Goal: Transaction & Acquisition: Purchase product/service

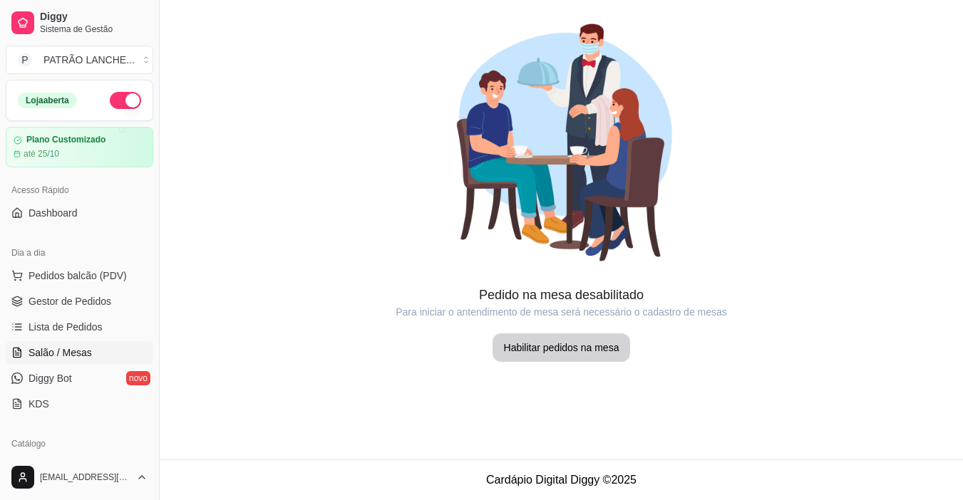
click at [74, 309] on link "Gestor de Pedidos" at bounding box center [80, 301] width 148 height 23
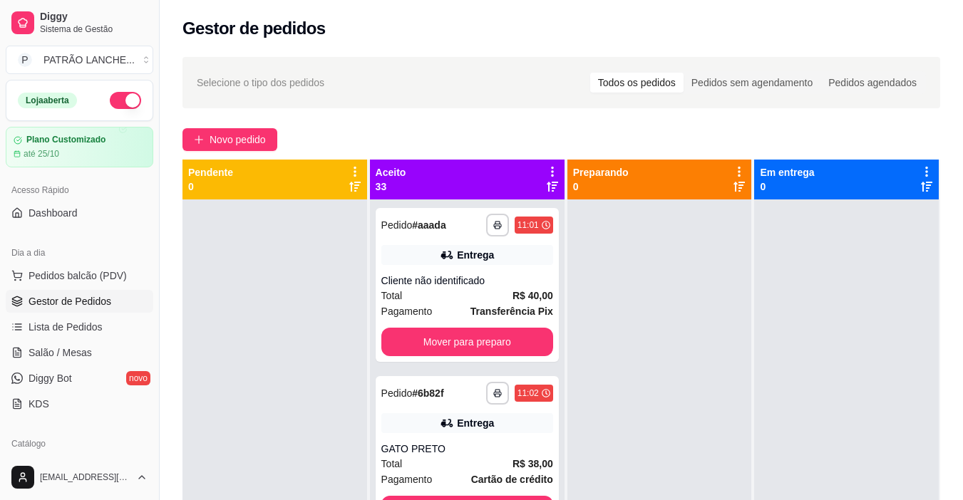
click at [546, 167] on icon at bounding box center [552, 171] width 13 height 13
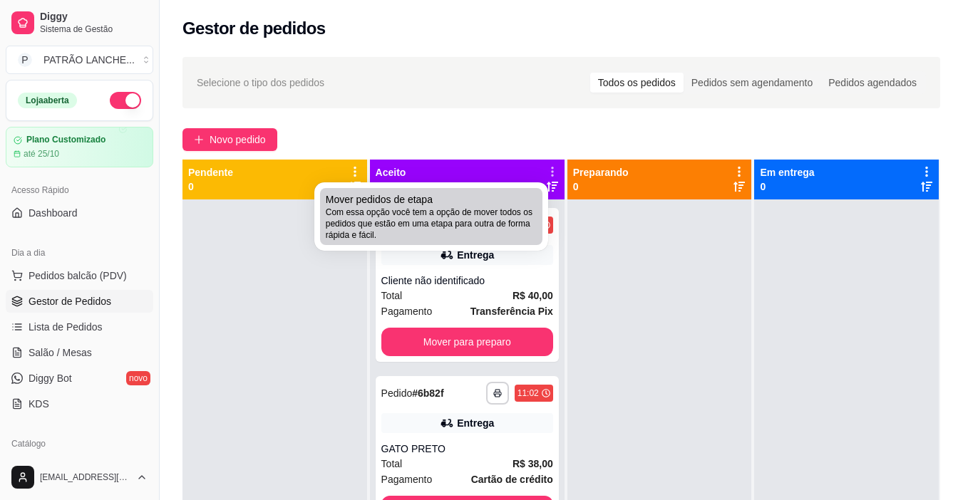
click at [481, 228] on span "Com essa opção você tem a opção de mover todos os pedidos que estão em uma etap…" at bounding box center [431, 224] width 211 height 34
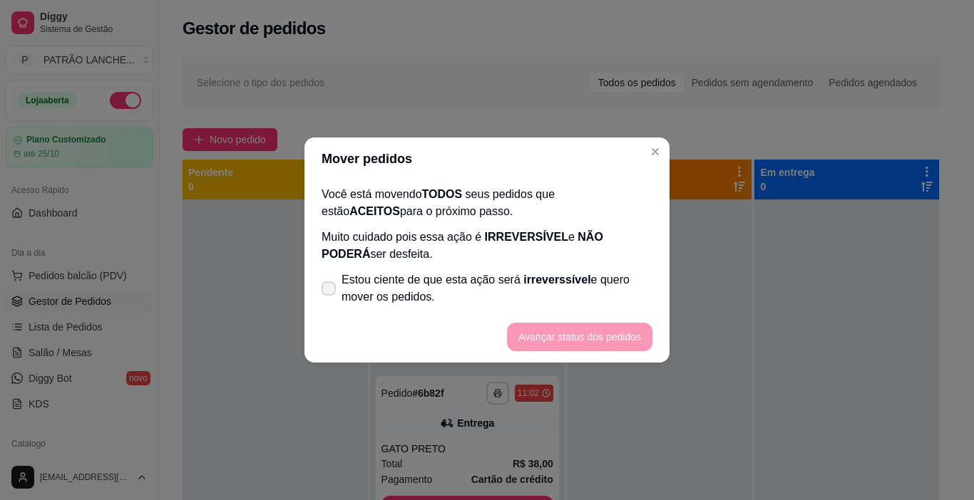
click at [466, 290] on span "Estou ciente de que esta ação será irreverssível e quero mover os pedidos." at bounding box center [496, 289] width 311 height 34
click at [330, 292] on input "Estou ciente de que esta ação será irreverssível e quero mover os pedidos." at bounding box center [325, 296] width 9 height 9
checkbox input "true"
click at [580, 333] on button "Avançar status dos pedidos" at bounding box center [579, 337] width 145 height 29
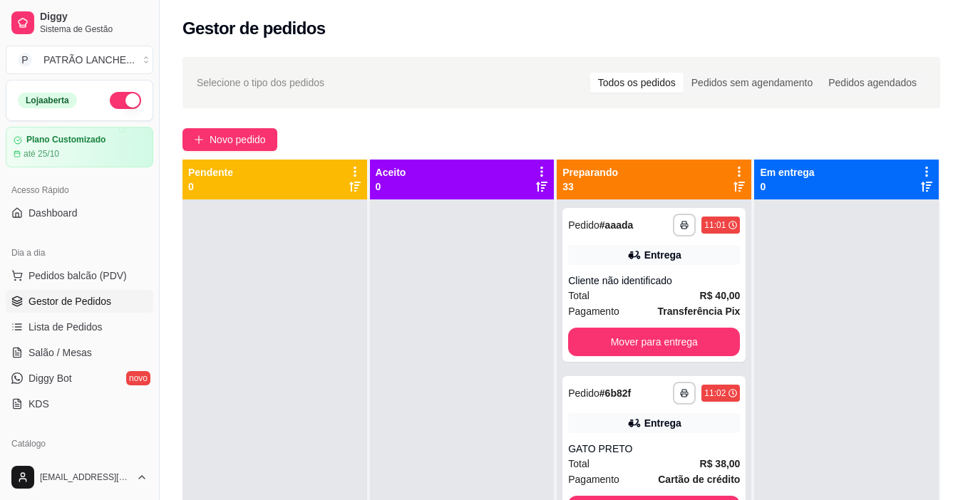
click at [733, 173] on icon at bounding box center [739, 171] width 13 height 13
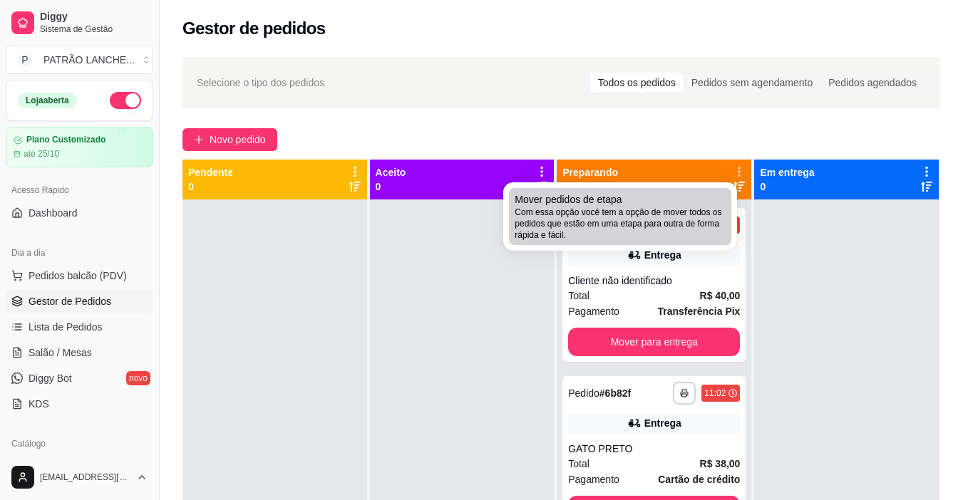
click at [572, 227] on span "Com essa opção você tem a opção de mover todos os pedidos que estão em uma etap…" at bounding box center [620, 224] width 211 height 34
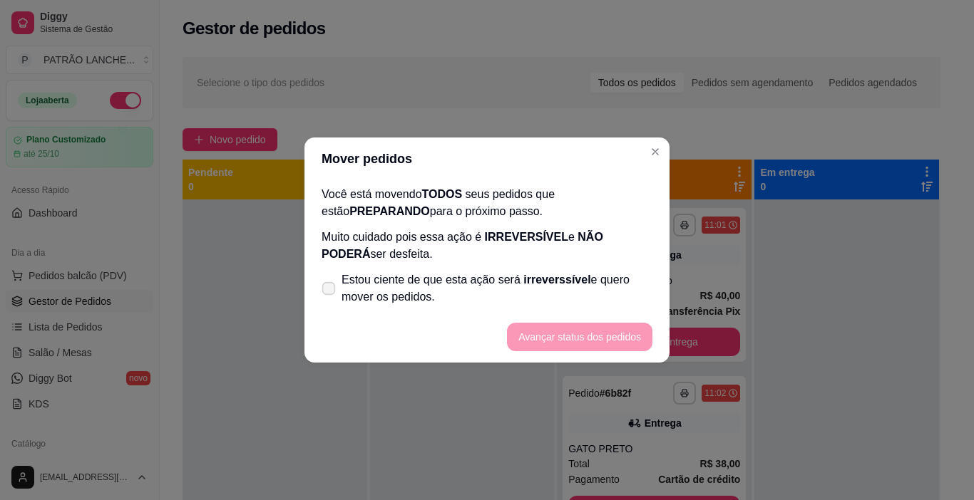
click at [381, 304] on span "Estou ciente de que esta ação será irreverssível e quero mover os pedidos." at bounding box center [496, 289] width 311 height 34
click at [330, 301] on input "Estou ciente de que esta ação será irreverssível e quero mover os pedidos." at bounding box center [325, 296] width 9 height 9
checkbox input "true"
click at [540, 339] on button "Avançar status dos pedidos" at bounding box center [579, 338] width 141 height 28
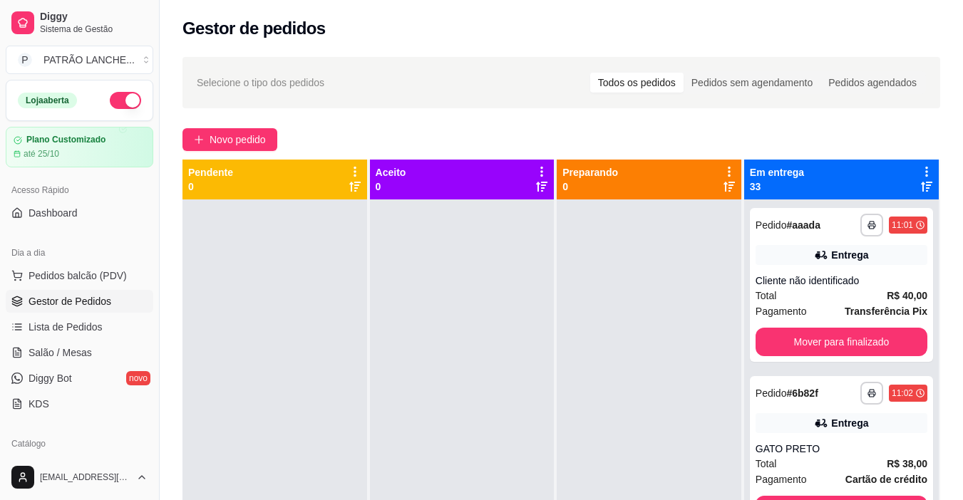
click at [925, 168] on icon at bounding box center [926, 172] width 3 height 10
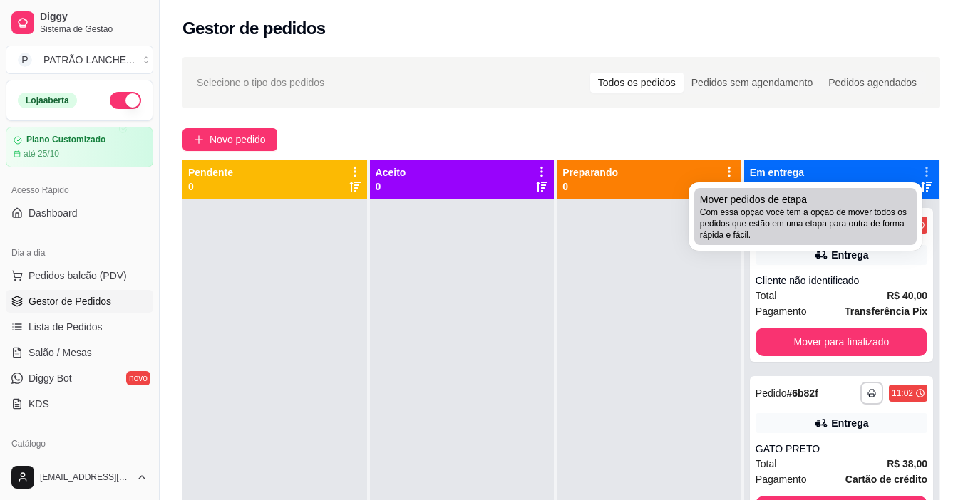
click at [740, 205] on span "Mover pedidos de etapa" at bounding box center [753, 199] width 107 height 14
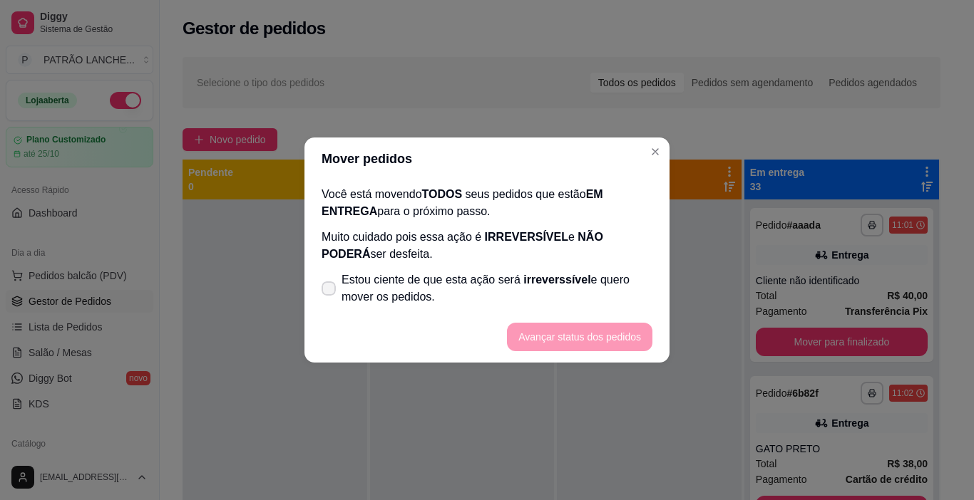
click at [379, 282] on span "Estou ciente de que esta ação será irreverssível e quero mover os pedidos." at bounding box center [496, 289] width 311 height 34
click at [330, 292] on input "Estou ciente de que esta ação será irreverssível e quero mover os pedidos." at bounding box center [325, 296] width 9 height 9
checkbox input "true"
click at [598, 334] on button "Avançar status dos pedidos" at bounding box center [579, 337] width 145 height 29
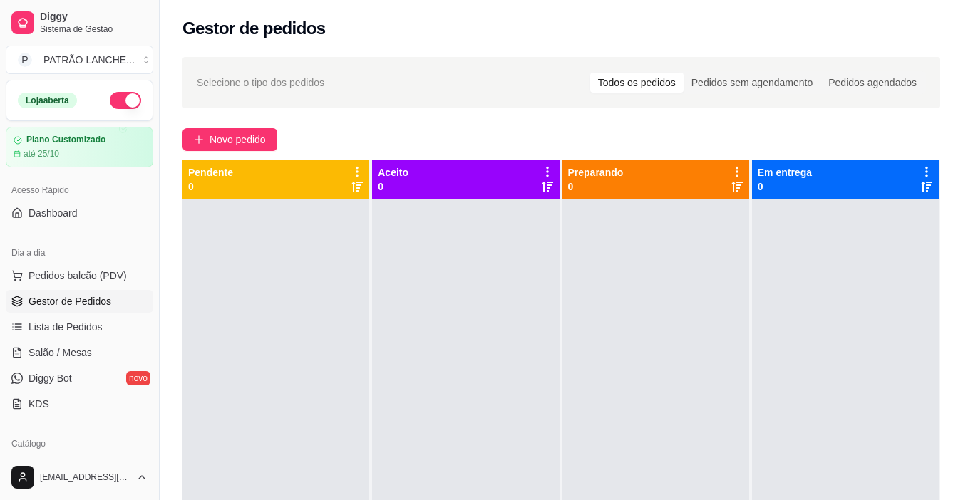
click at [70, 287] on ul "Pedidos balcão (PDV) Gestor de Pedidos Lista de Pedidos Salão / Mesas Diggy Bot…" at bounding box center [80, 340] width 148 height 151
click at [70, 276] on span "Pedidos balcão (PDV)" at bounding box center [78, 276] width 98 height 14
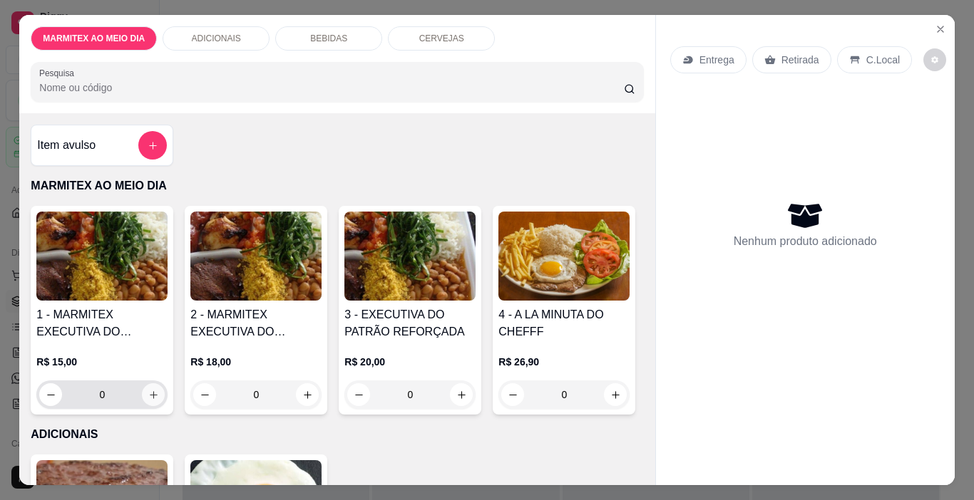
click at [149, 392] on icon "increase-product-quantity" at bounding box center [153, 395] width 11 height 11
type input "1"
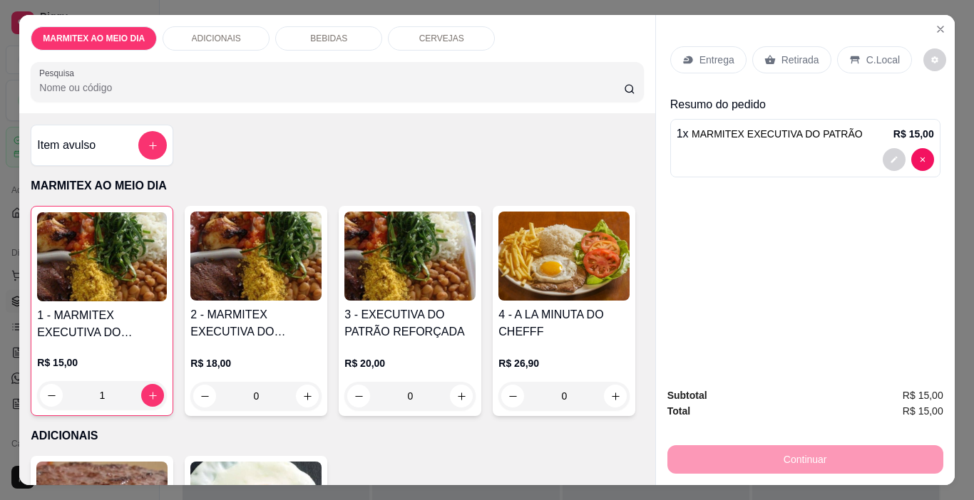
click at [702, 64] on div "Entrega" at bounding box center [708, 59] width 76 height 27
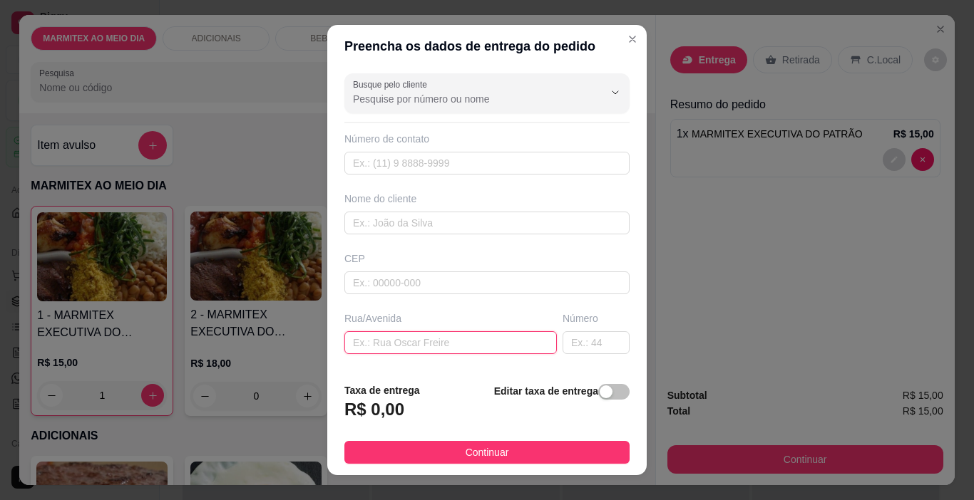
click at [358, 341] on input "text" at bounding box center [450, 343] width 212 height 23
type input "g"
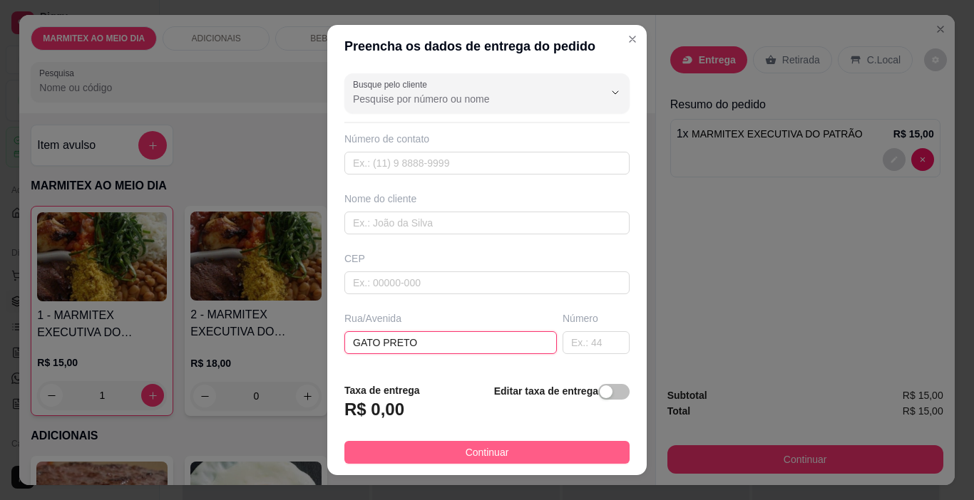
type input "GATO PRETO"
click at [466, 450] on span "Continuar" at bounding box center [487, 453] width 43 height 16
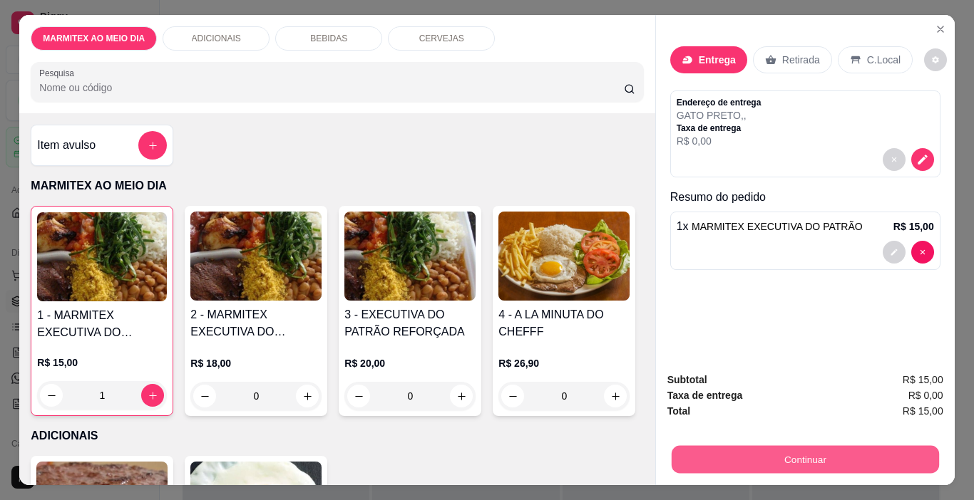
click at [788, 466] on button "Continuar" at bounding box center [804, 460] width 267 height 28
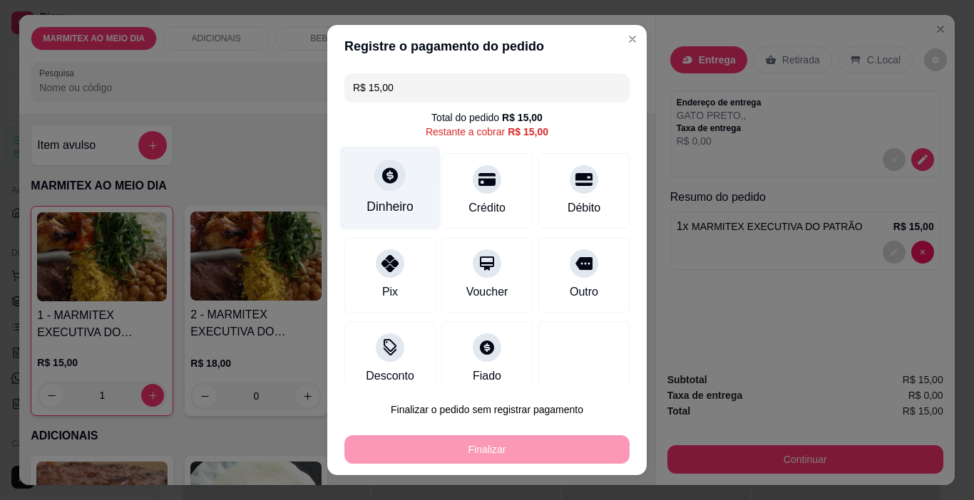
click at [379, 210] on div "Dinheiro" at bounding box center [389, 206] width 47 height 19
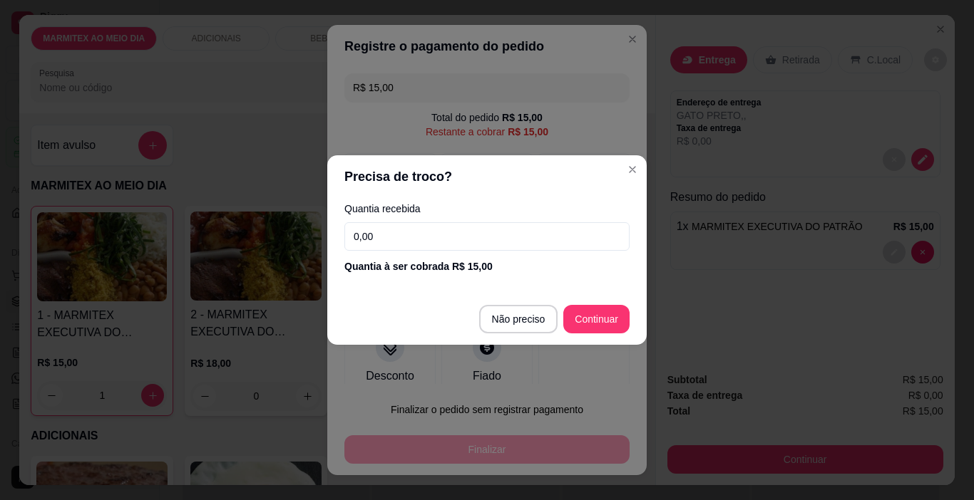
click at [510, 335] on footer "Não preciso Continuar" at bounding box center [486, 319] width 319 height 51
click at [533, 340] on footer "Não preciso Continuar" at bounding box center [486, 319] width 319 height 51
type input "R$ 0,00"
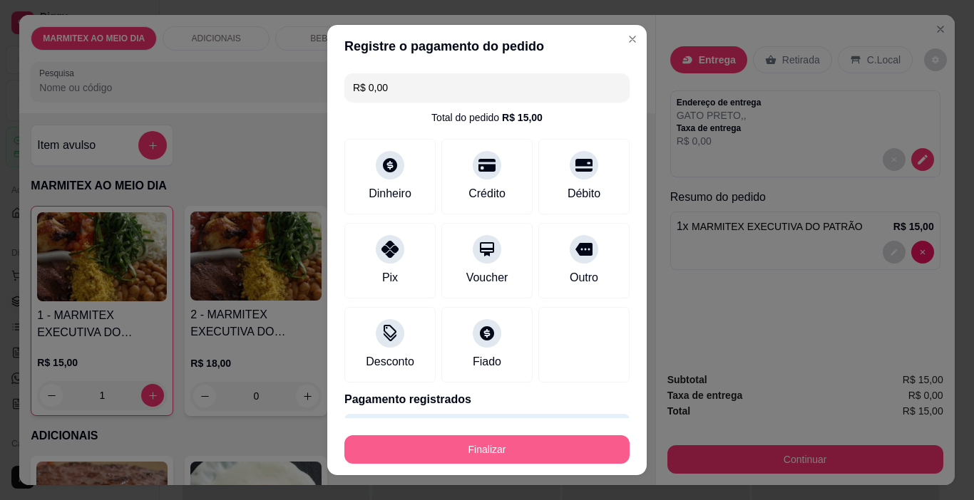
click at [539, 451] on button "Finalizar" at bounding box center [486, 450] width 285 height 29
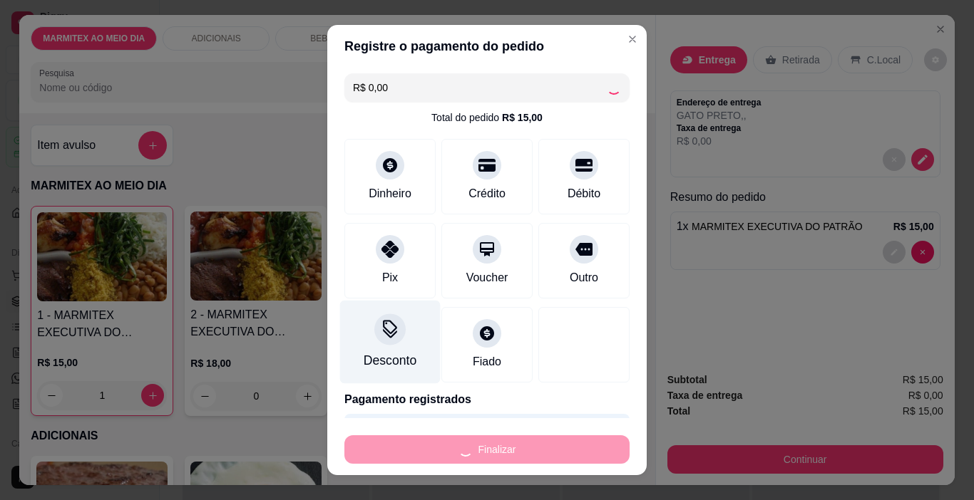
type input "0"
type input "-R$ 15,00"
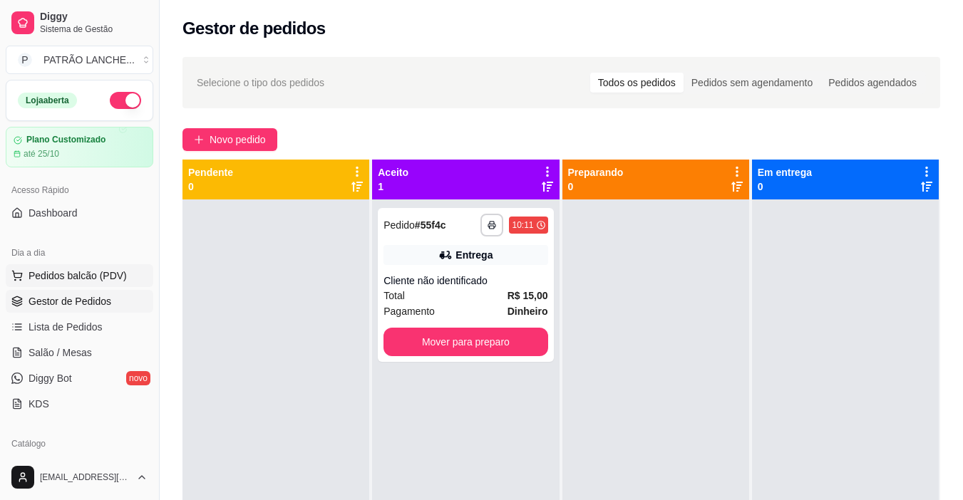
click at [74, 267] on button "Pedidos balcão (PDV)" at bounding box center [80, 276] width 148 height 23
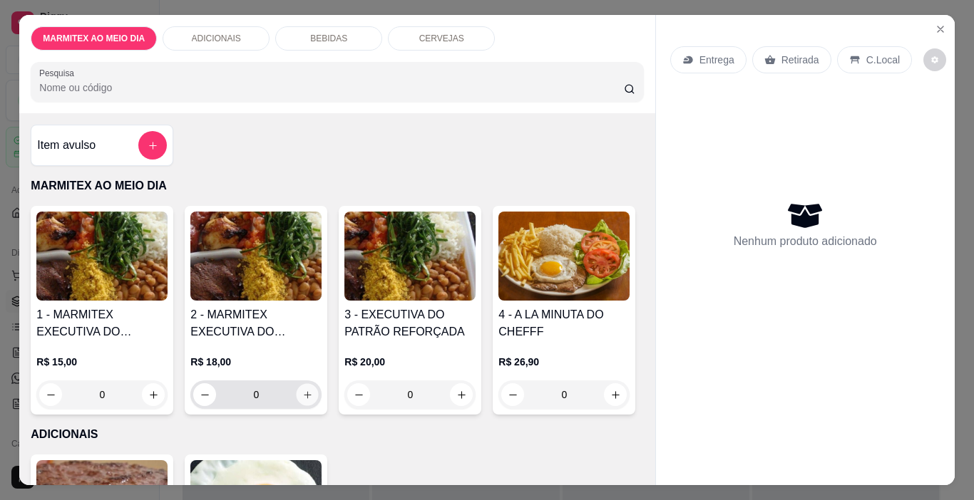
click at [302, 394] on icon "increase-product-quantity" at bounding box center [307, 395] width 11 height 11
type input "2"
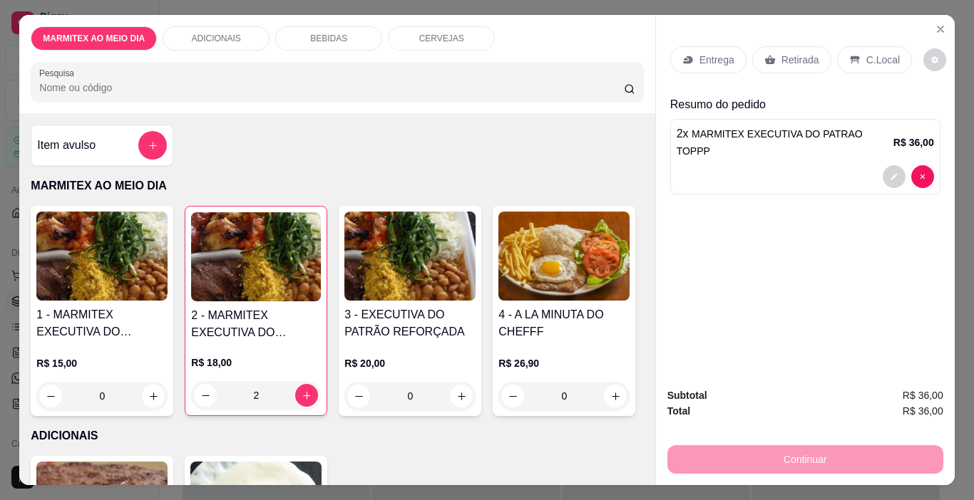
click at [703, 59] on p "Entrega" at bounding box center [716, 60] width 35 height 14
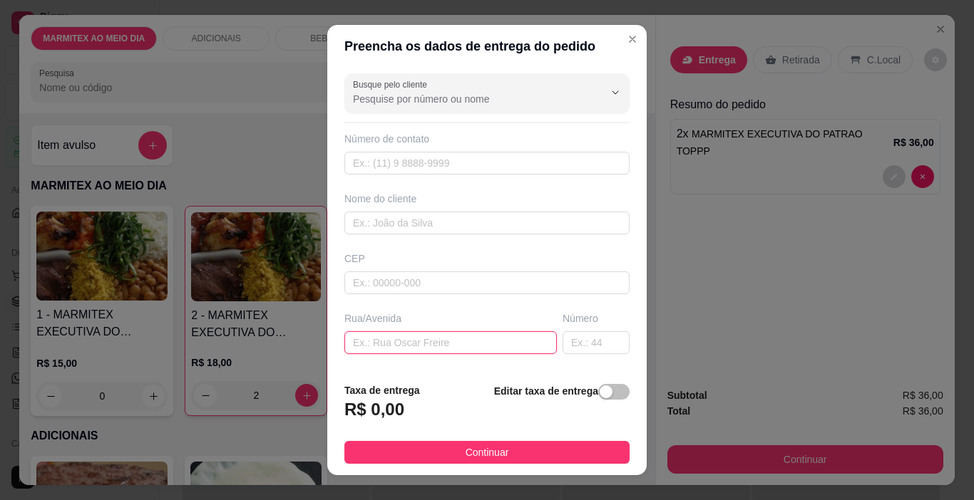
click at [396, 338] on input "text" at bounding box center [450, 343] width 212 height 23
type input "[PERSON_NAME]"
click at [563, 336] on input "text" at bounding box center [596, 343] width 67 height 23
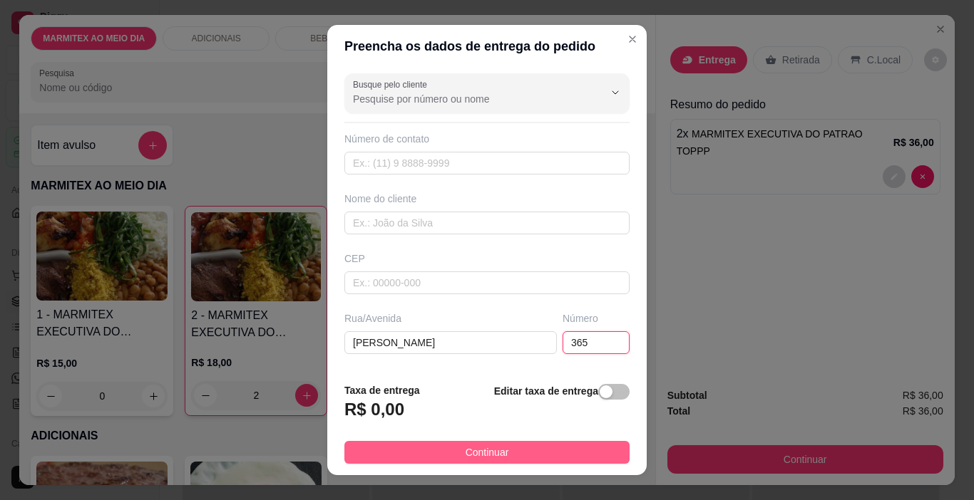
type input "365"
click at [500, 446] on button "Continuar" at bounding box center [486, 452] width 285 height 23
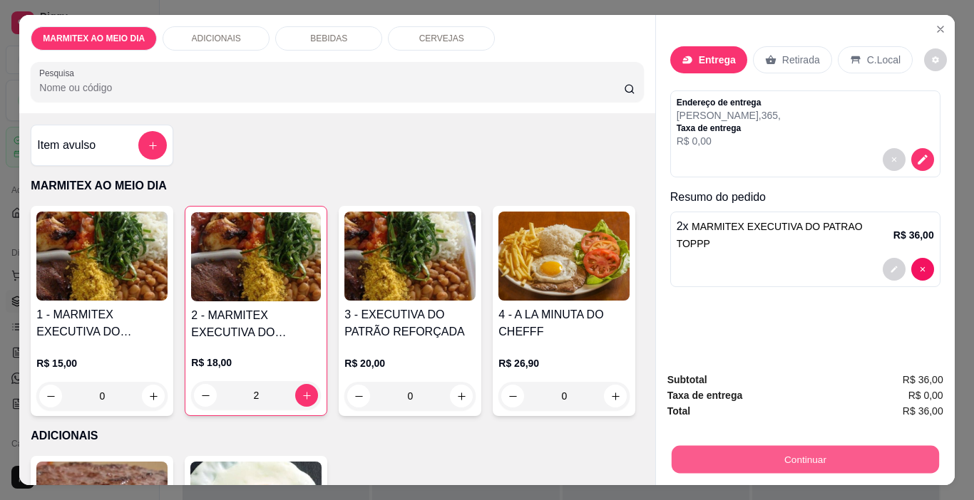
click at [739, 451] on button "Continuar" at bounding box center [804, 460] width 267 height 28
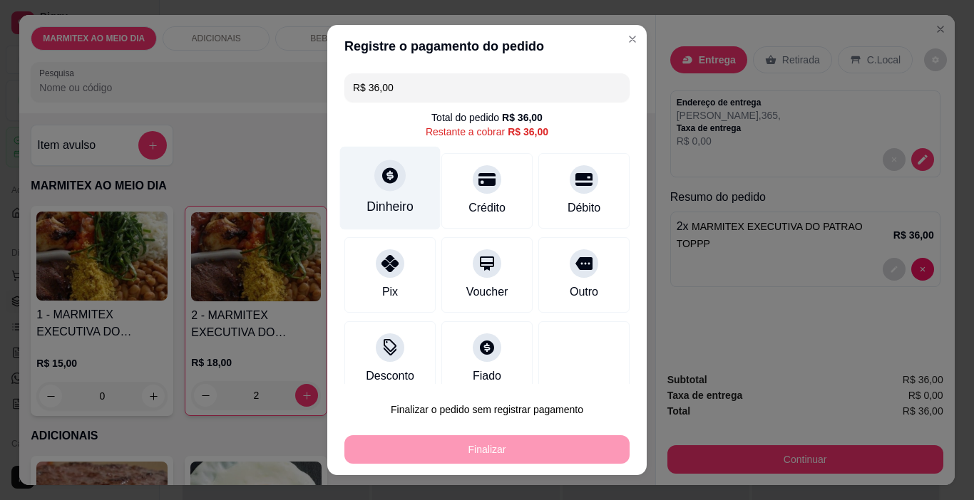
click at [398, 184] on div "Dinheiro" at bounding box center [390, 188] width 101 height 83
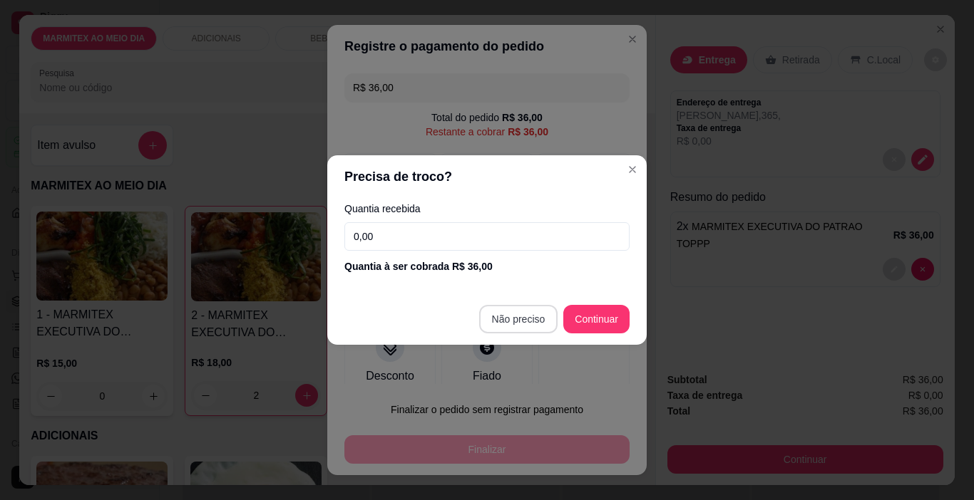
type input "R$ 0,00"
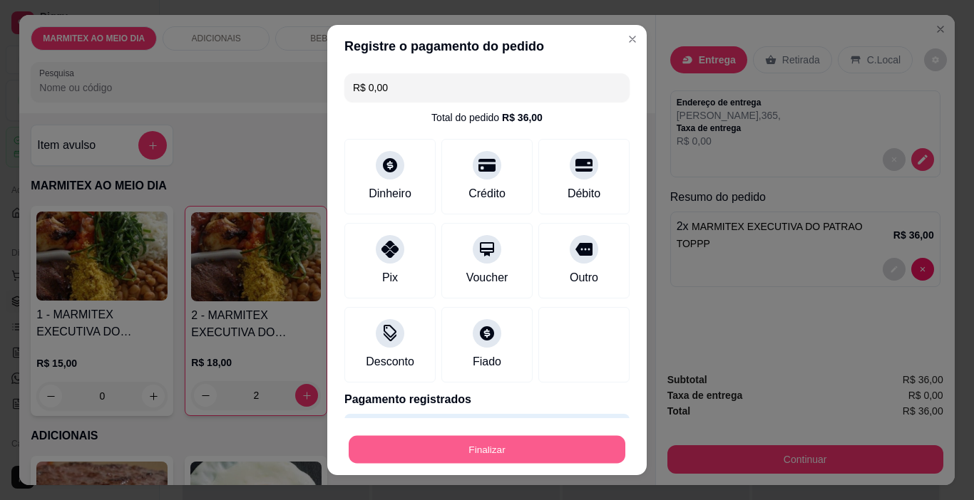
click at [464, 443] on button "Finalizar" at bounding box center [487, 450] width 277 height 28
click at [505, 438] on button "Finalizar" at bounding box center [486, 450] width 285 height 29
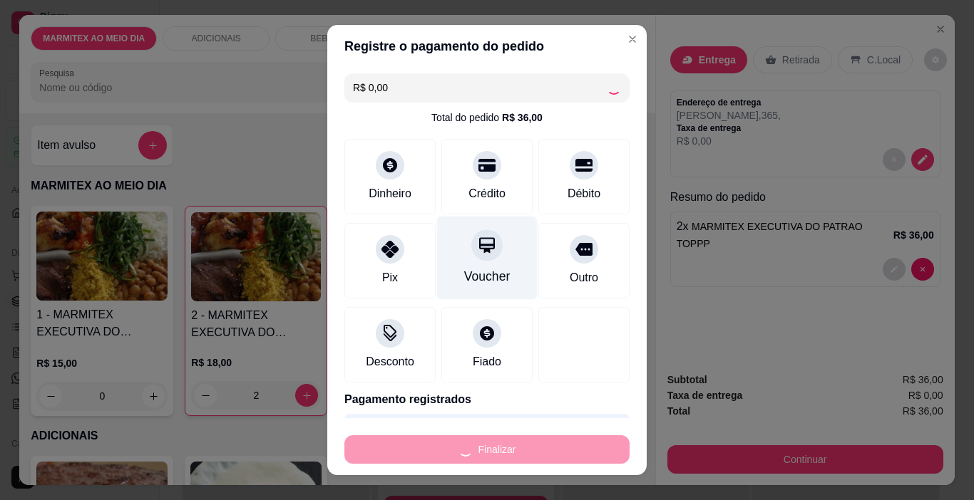
type input "0"
type input "-R$ 36,00"
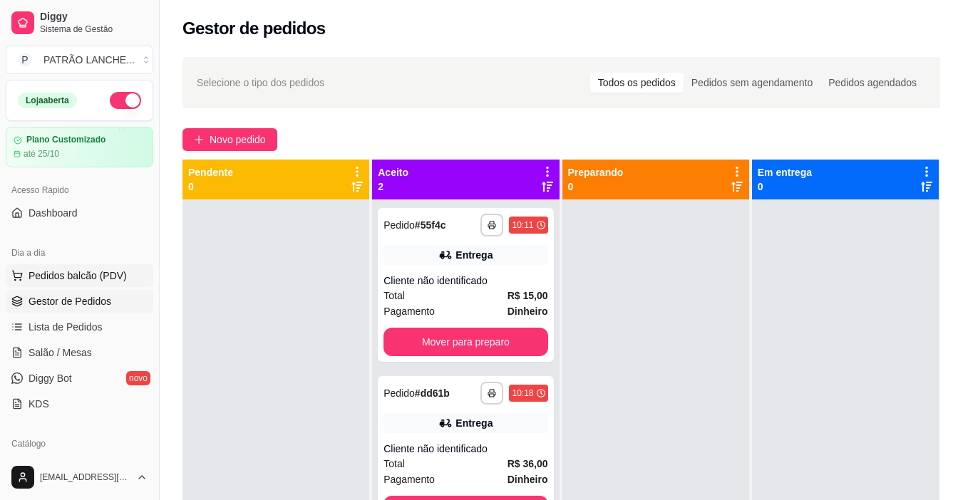
click at [86, 277] on span "Pedidos balcão (PDV)" at bounding box center [78, 276] width 98 height 14
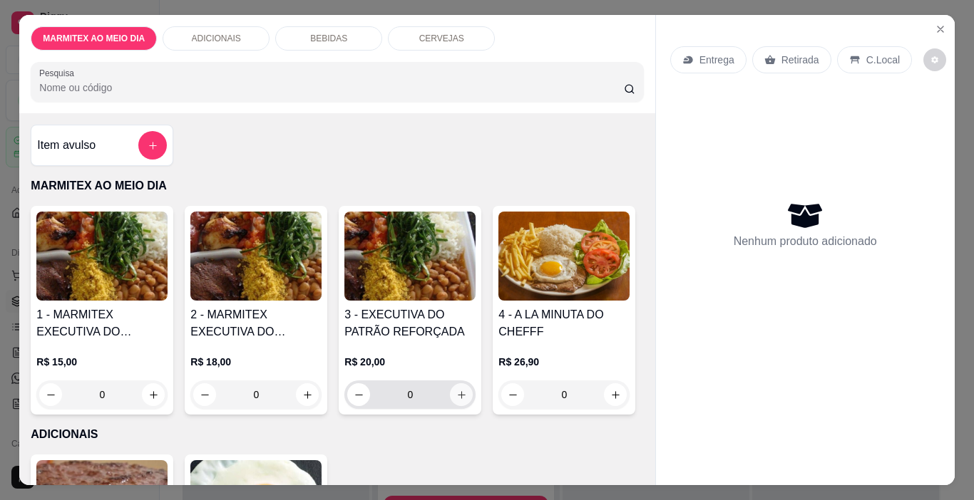
click at [456, 390] on icon "increase-product-quantity" at bounding box center [461, 395] width 11 height 11
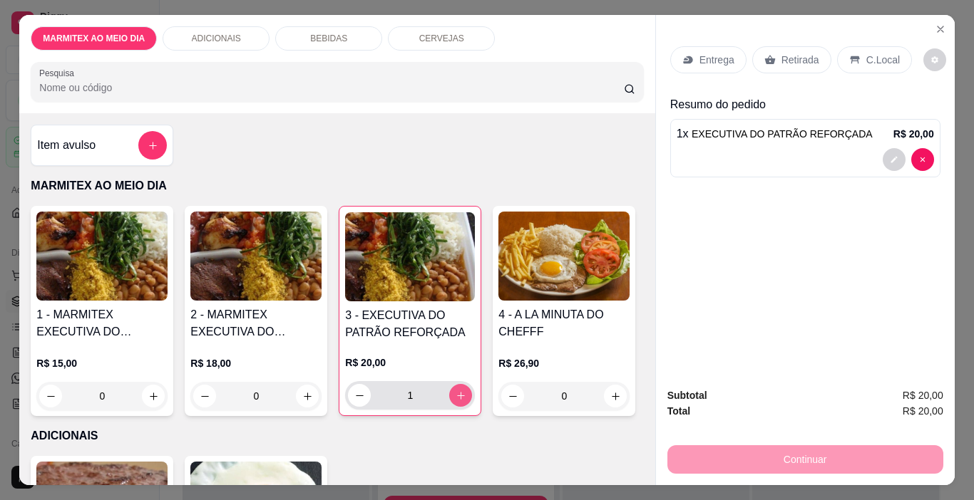
type input "1"
click at [722, 62] on div "Entrega" at bounding box center [708, 59] width 76 height 27
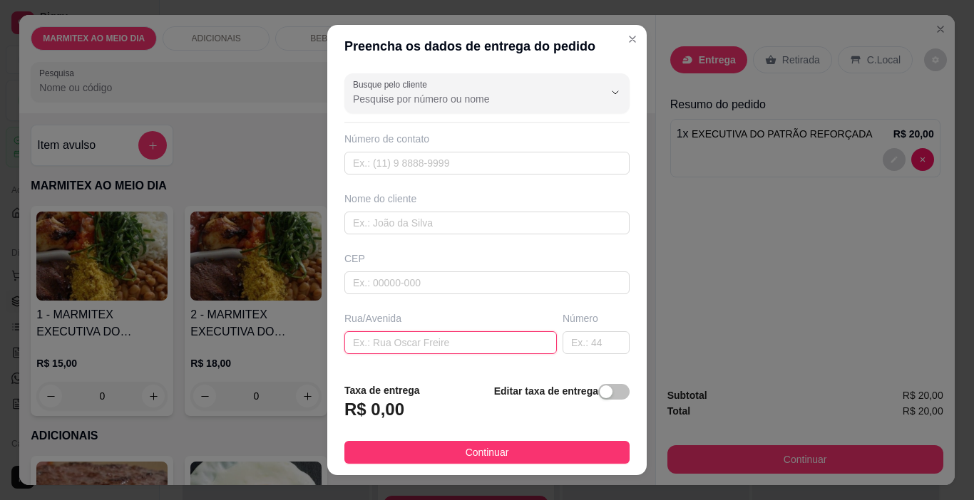
click at [420, 349] on input "text" at bounding box center [450, 343] width 212 height 23
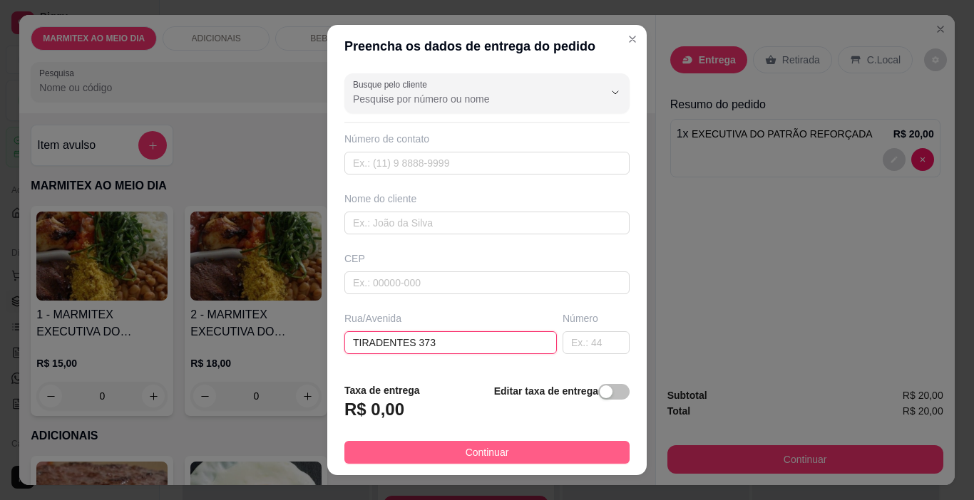
type input "TIRADENTES 373"
click at [482, 449] on span "Continuar" at bounding box center [487, 453] width 43 height 16
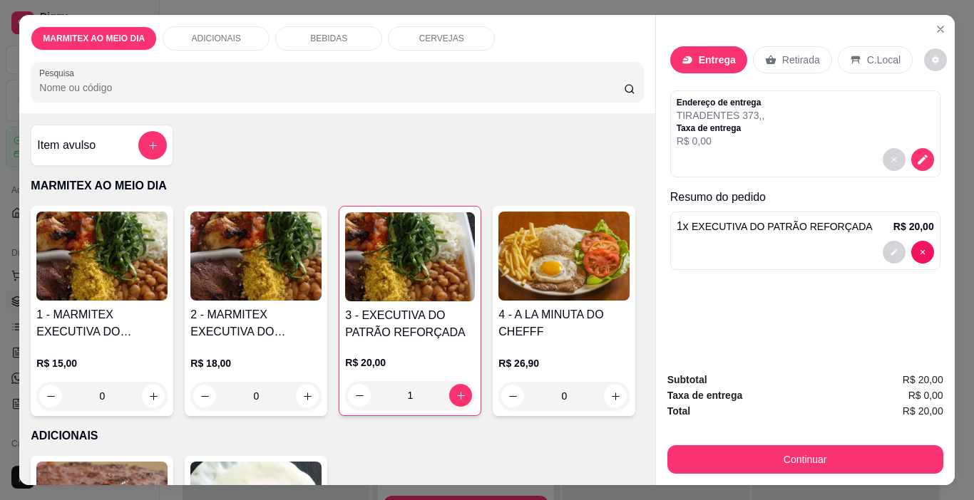
click at [785, 442] on div "Continuar" at bounding box center [805, 458] width 276 height 32
click at [786, 478] on div "Subtotal R$ 20,00 Taxa de entrega R$ 0,00 Total R$ 20,00 Continuar" at bounding box center [805, 423] width 299 height 125
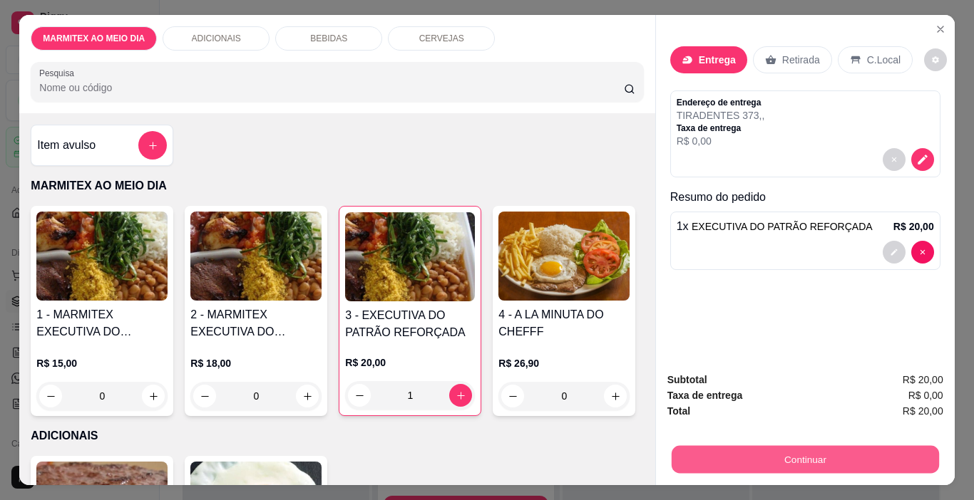
click at [782, 446] on button "Continuar" at bounding box center [804, 460] width 267 height 28
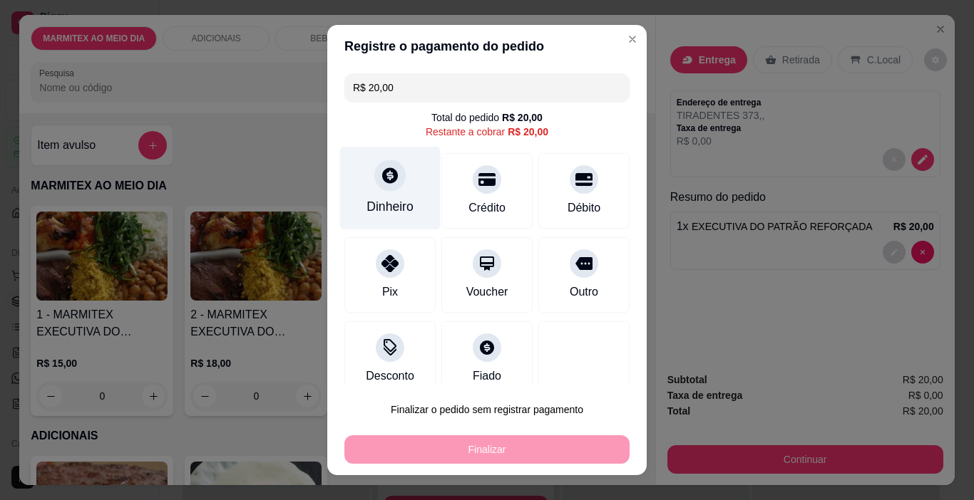
click at [409, 185] on div "Dinheiro" at bounding box center [390, 188] width 101 height 83
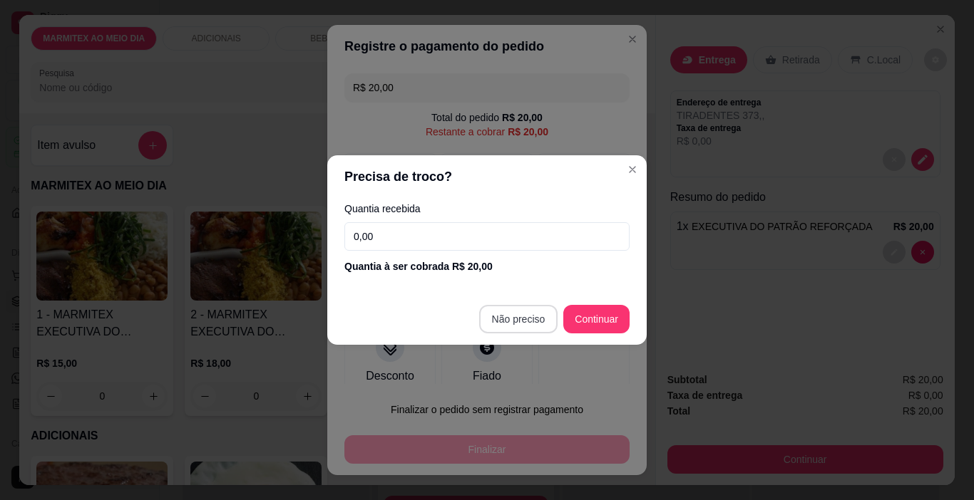
type input "R$ 0,00"
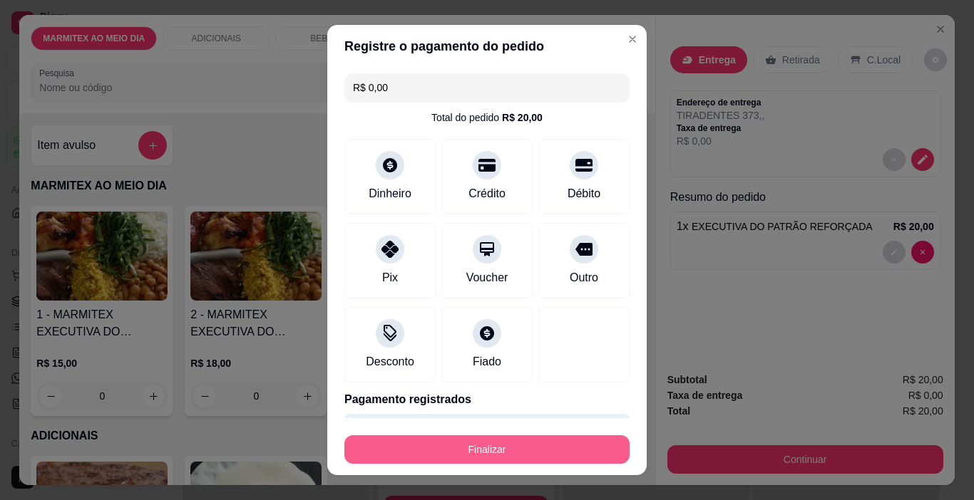
click at [502, 450] on button "Finalizar" at bounding box center [486, 450] width 285 height 29
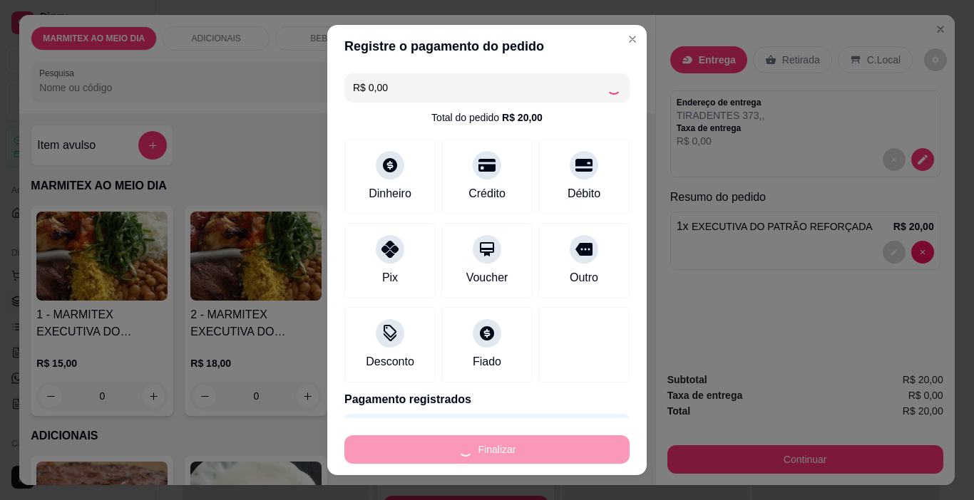
type input "0"
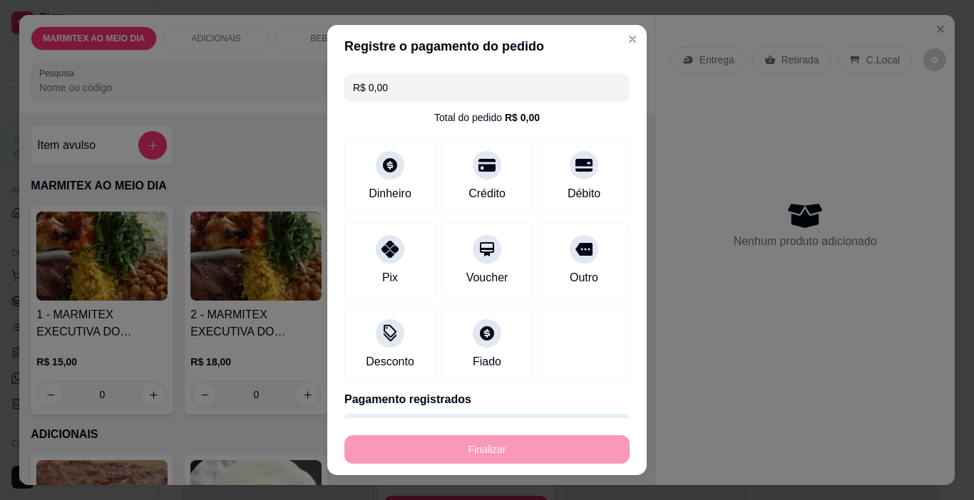
type input "-R$ 20,00"
